Goal: Transaction & Acquisition: Purchase product/service

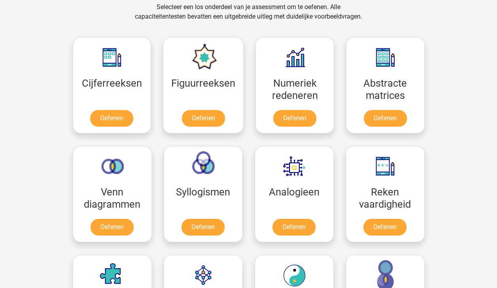
scroll to position [334, 0]
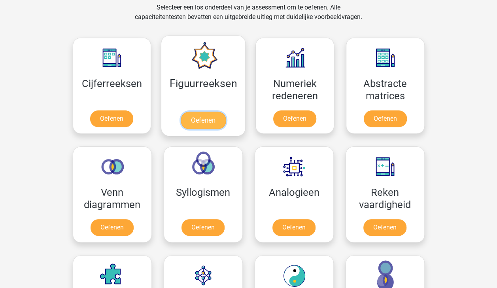
drag, startPoint x: 201, startPoint y: 116, endPoint x: 188, endPoint y: 119, distance: 12.9
click at [188, 119] on link "Oefenen" at bounding box center [203, 120] width 45 height 17
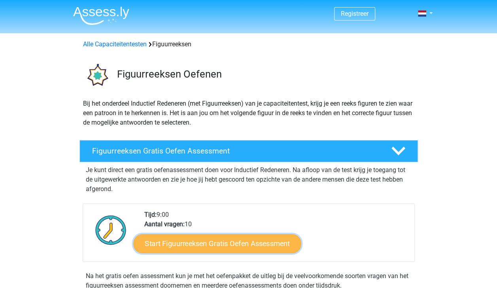
click at [213, 237] on link "Start Figuurreeksen Gratis Oefen Assessment" at bounding box center [217, 243] width 168 height 19
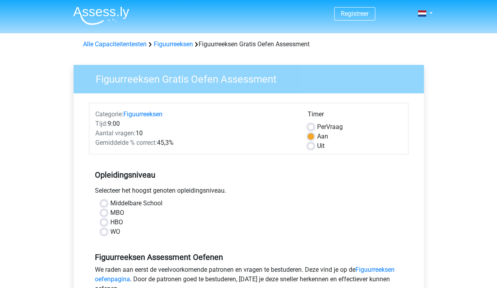
click at [110, 210] on label "MBO" at bounding box center [117, 212] width 14 height 9
click at [101, 210] on input "MBO" at bounding box center [104, 212] width 6 height 8
radio input "true"
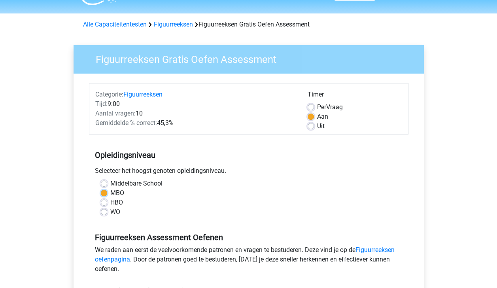
scroll to position [25, 0]
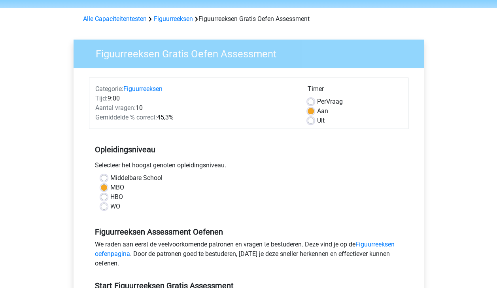
click at [323, 117] on label "Uit" at bounding box center [321, 120] width 8 height 9
click at [314, 117] on input "Uit" at bounding box center [311, 120] width 6 height 8
radio input "true"
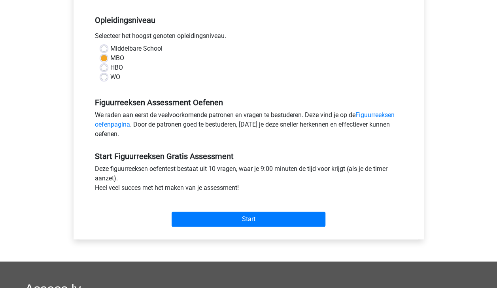
scroll to position [157, 0]
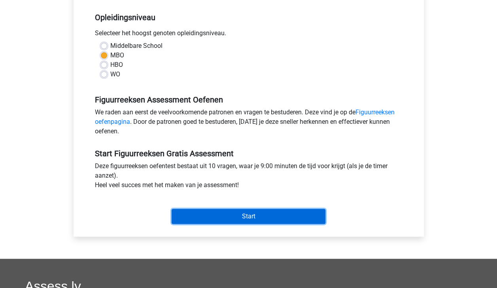
click at [317, 222] on input "Start" at bounding box center [249, 216] width 154 height 15
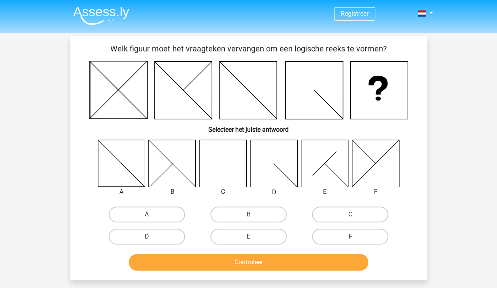
drag, startPoint x: 227, startPoint y: 177, endPoint x: 207, endPoint y: 166, distance: 22.5
drag, startPoint x: 207, startPoint y: 166, endPoint x: 81, endPoint y: 109, distance: 138.8
click at [81, 109] on div "Welk figuur moet het vraagteken vervangen om een logische reeks te vormen? Sele…" at bounding box center [249, 158] width 351 height 231
click at [229, 214] on label "B" at bounding box center [248, 215] width 76 height 16
click at [248, 214] on input "B" at bounding box center [250, 216] width 5 height 5
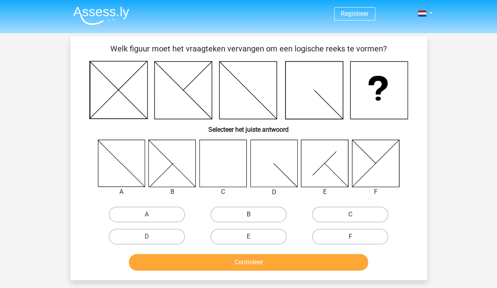
radio input "true"
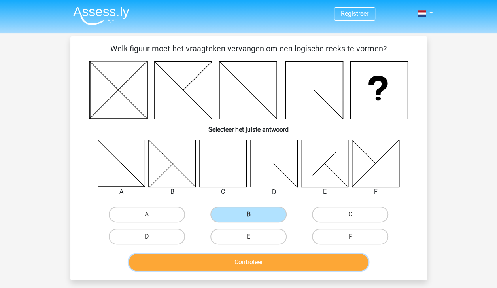
click at [238, 263] on button "Controleer" at bounding box center [248, 262] width 239 height 17
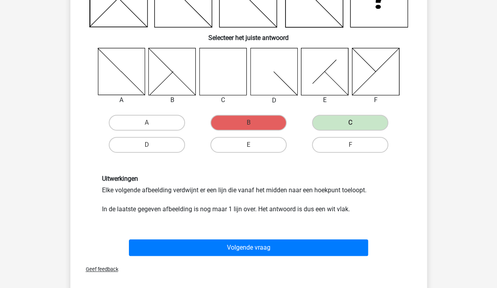
scroll to position [92, 0]
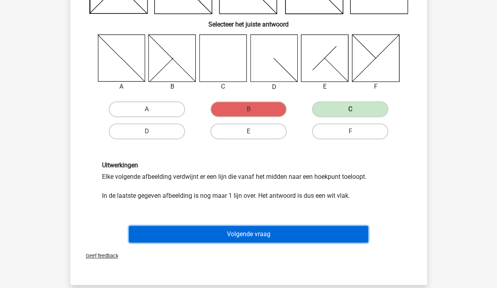
click at [362, 230] on button "Volgende vraag" at bounding box center [248, 234] width 239 height 17
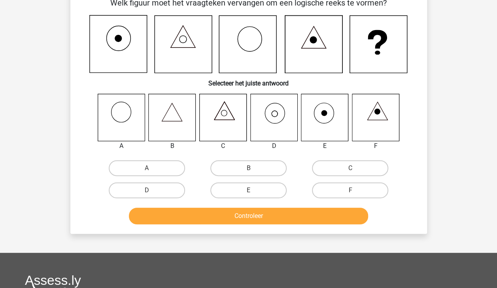
scroll to position [36, 0]
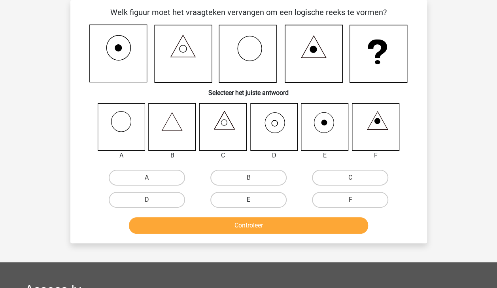
click at [258, 198] on label "E" at bounding box center [248, 200] width 76 height 16
click at [254, 200] on input "E" at bounding box center [250, 202] width 5 height 5
radio input "true"
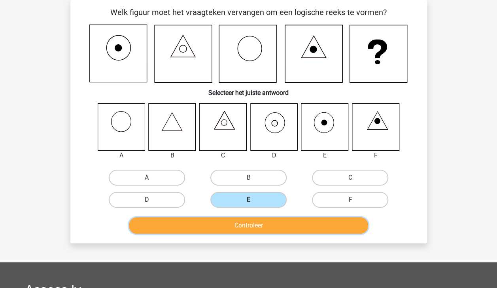
click at [265, 225] on button "Controleer" at bounding box center [248, 225] width 239 height 17
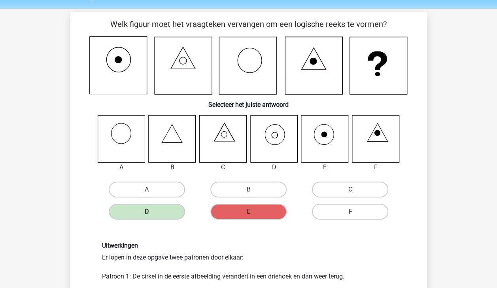
scroll to position [23, 0]
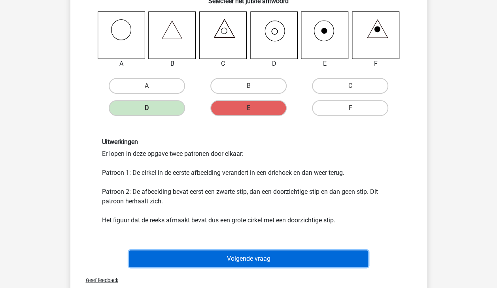
click at [339, 264] on button "Volgende vraag" at bounding box center [248, 258] width 239 height 17
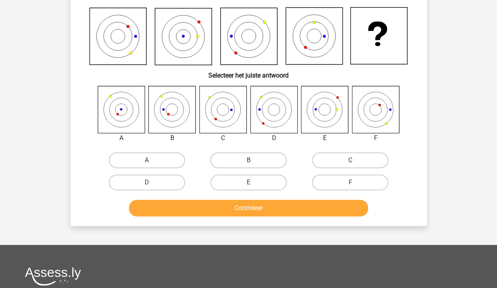
scroll to position [36, 0]
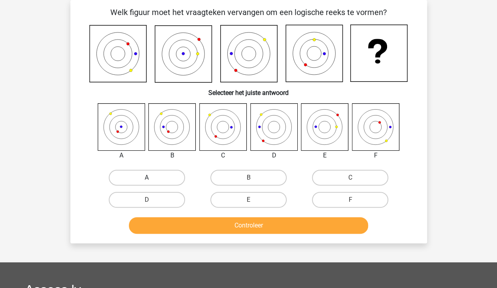
click at [149, 176] on label "A" at bounding box center [147, 178] width 76 height 16
click at [149, 178] on input "A" at bounding box center [149, 180] width 5 height 5
radio input "true"
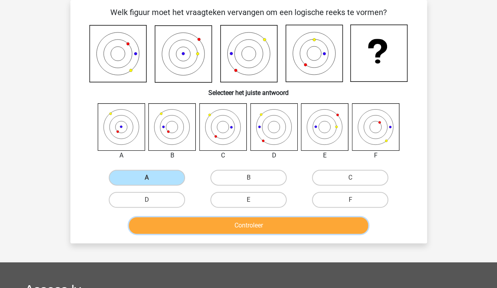
click at [194, 227] on button "Controleer" at bounding box center [248, 225] width 239 height 17
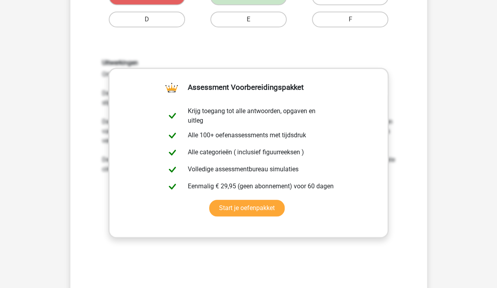
scroll to position [208, 0]
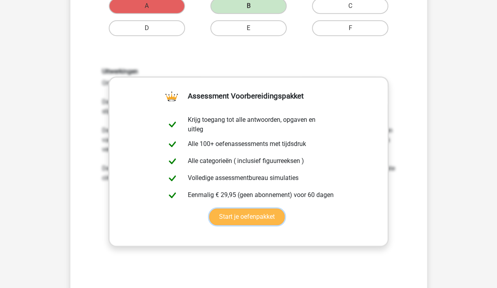
click at [278, 216] on link "Start je oefenpakket" at bounding box center [247, 217] width 76 height 17
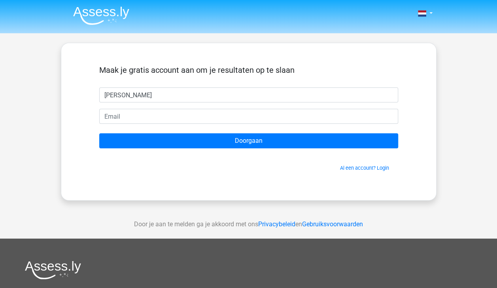
type input "[PERSON_NAME]"
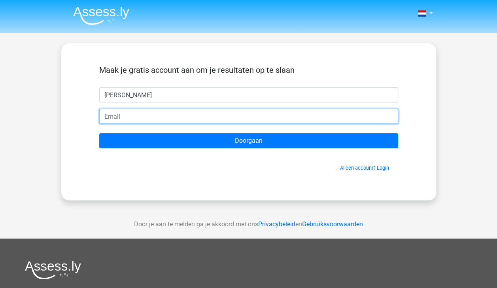
click at [169, 123] on input "email" at bounding box center [248, 116] width 299 height 15
click at [99, 133] on input "Doorgaan" at bounding box center [248, 140] width 299 height 15
type input "[EMAIL_ADDRESS][DOMAIN_NAME]"
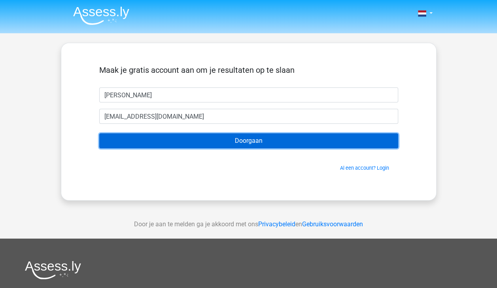
click at [158, 145] on input "Doorgaan" at bounding box center [248, 140] width 299 height 15
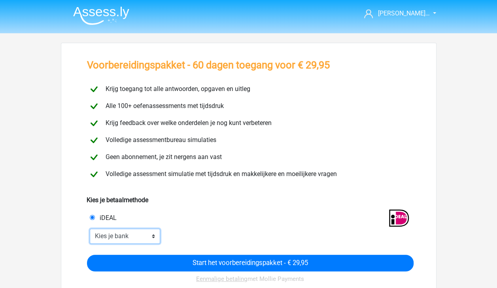
click at [131, 229] on select "Kies je bank ABN AMRO ING Rabobank ASN Bank bunq Knab N26 NN Regiobank Revolut …" at bounding box center [125, 236] width 71 height 15
select select "ideal_RABONL2U"
click at [90, 229] on select "Kies je bank ABN AMRO ING Rabobank ASN Bank bunq Knab N26 NN Regiobank Revolut …" at bounding box center [125, 236] width 71 height 15
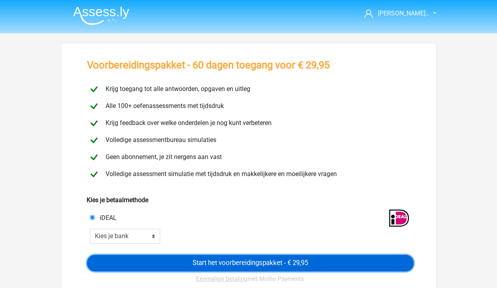
click at [205, 265] on input "Start het voorbereidingspakket - € 29,95" at bounding box center [250, 263] width 327 height 17
